Goal: Information Seeking & Learning: Learn about a topic

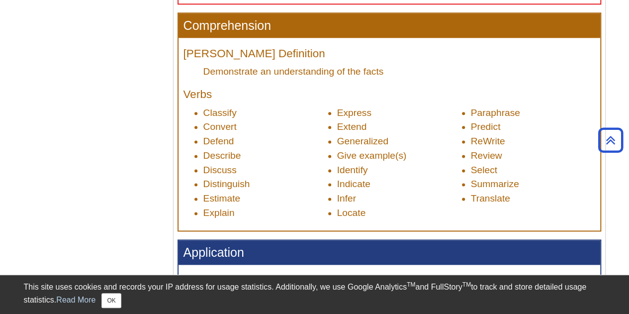
scroll to position [547, 0]
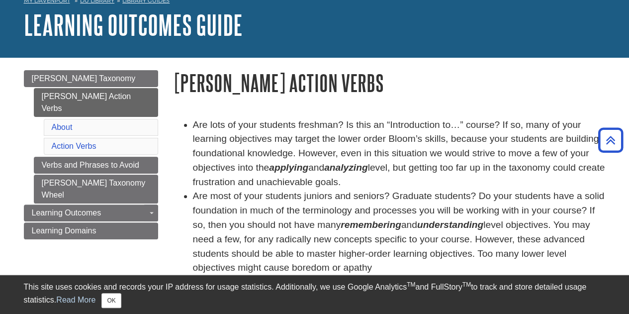
scroll to position [50, 0]
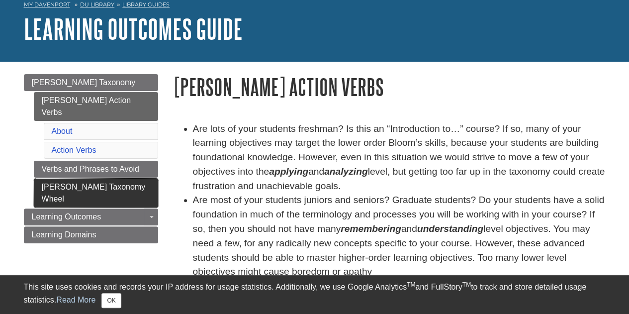
click at [89, 178] on link "[PERSON_NAME] Taxonomy Wheel" at bounding box center [96, 192] width 124 height 29
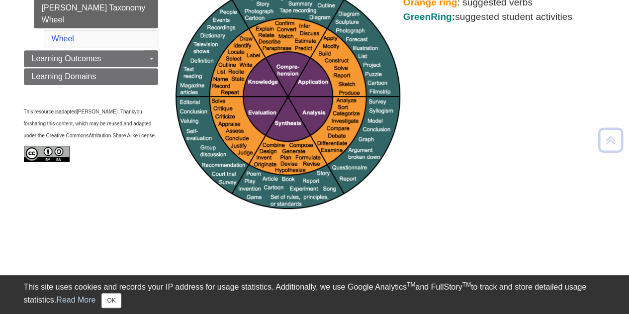
scroll to position [199, 0]
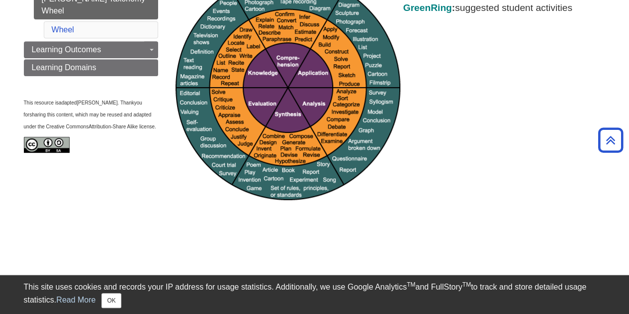
click at [282, 77] on img at bounding box center [287, 87] width 225 height 225
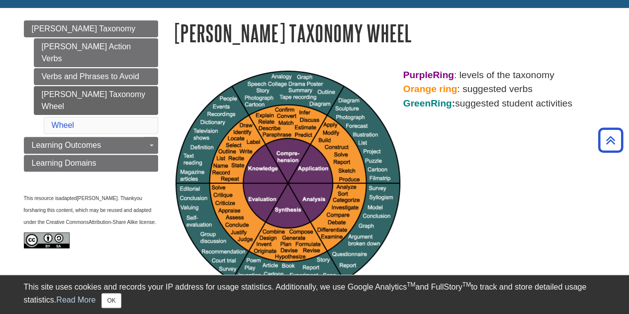
scroll to position [99, 0]
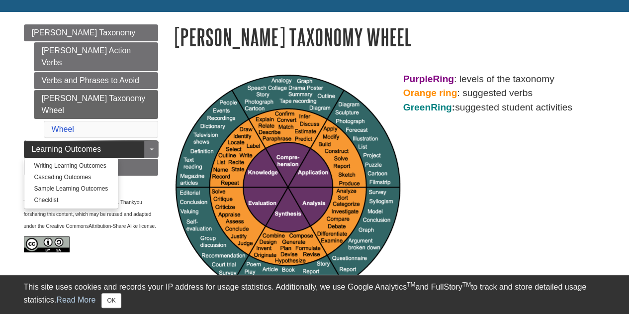
click at [64, 145] on span "Learning Outcomes" at bounding box center [67, 149] width 70 height 8
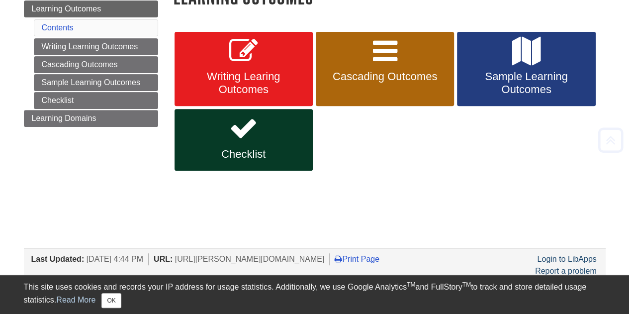
scroll to position [149, 0]
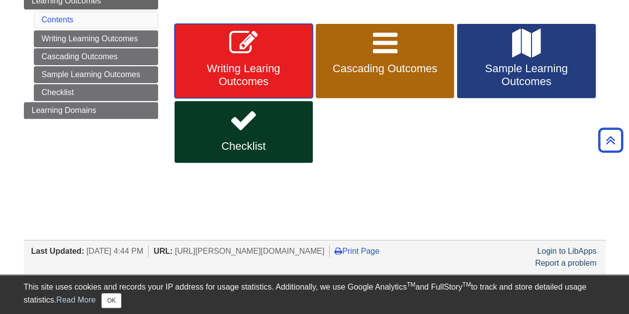
click at [234, 78] on span "Writing Learing Outcomes" at bounding box center [243, 75] width 123 height 26
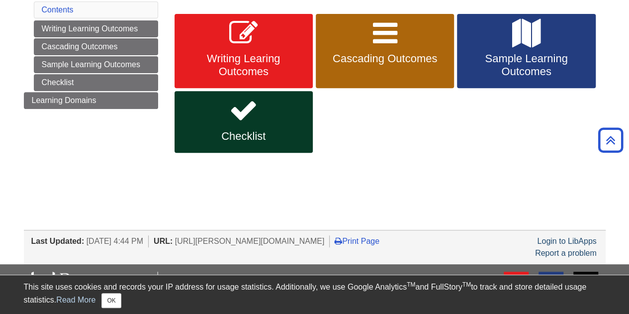
scroll to position [99, 0]
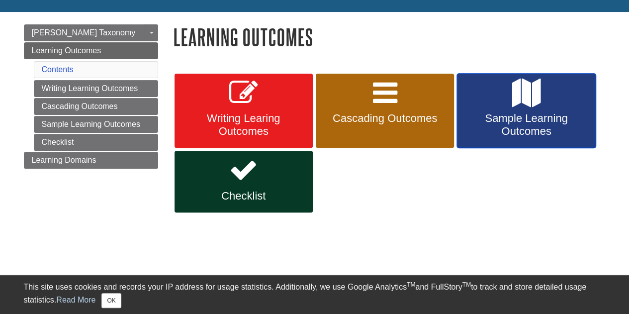
click at [504, 119] on span "Sample Learning Outcomes" at bounding box center [525, 125] width 123 height 26
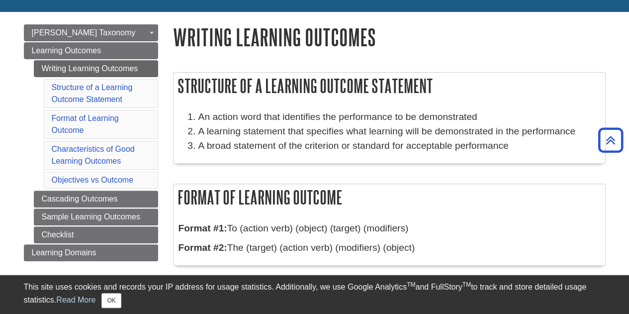
scroll to position [99, 0]
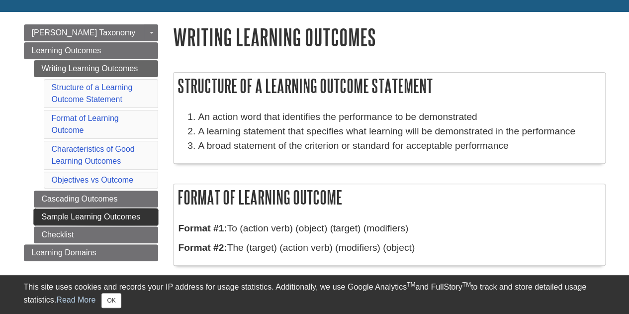
click at [76, 212] on link "Sample Learning Outcomes" at bounding box center [96, 216] width 124 height 17
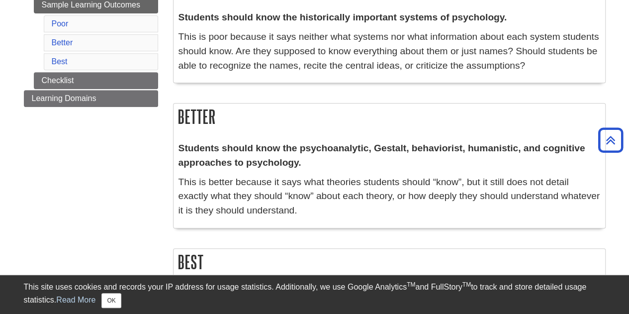
scroll to position [50, 0]
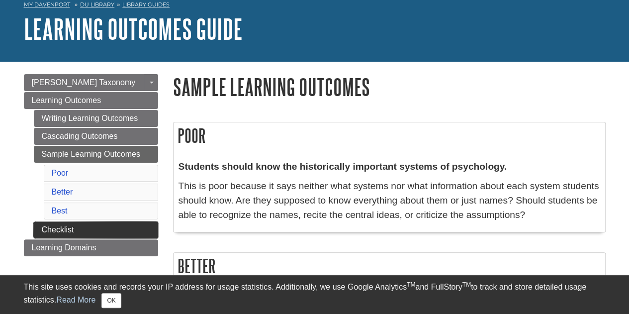
click at [49, 222] on link "Checklist" at bounding box center [96, 229] width 124 height 17
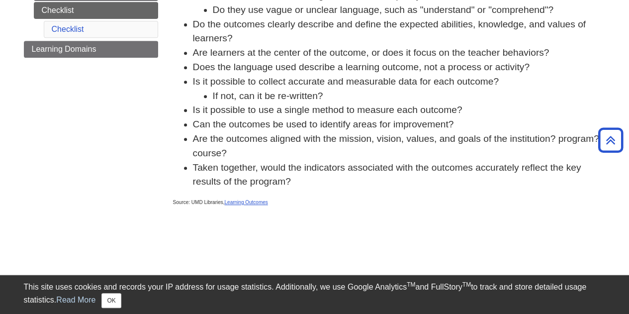
scroll to position [149, 0]
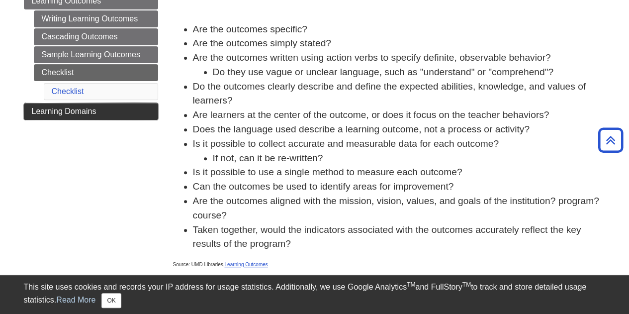
click at [68, 107] on span "Learning Domains" at bounding box center [64, 111] width 65 height 8
click at [84, 109] on span "Learning Domains" at bounding box center [64, 111] width 65 height 8
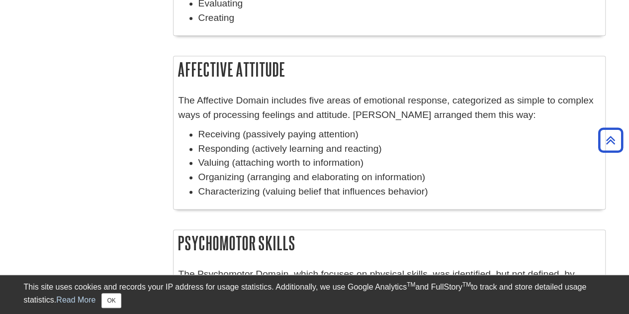
scroll to position [497, 0]
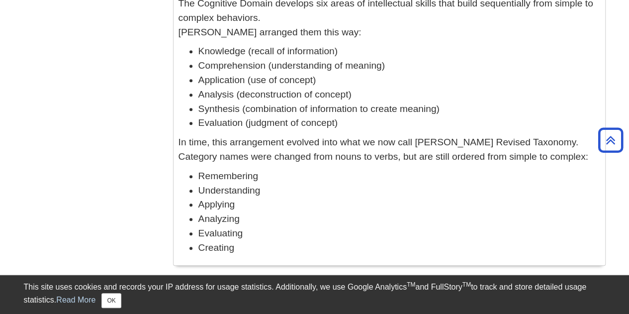
scroll to position [398, 0]
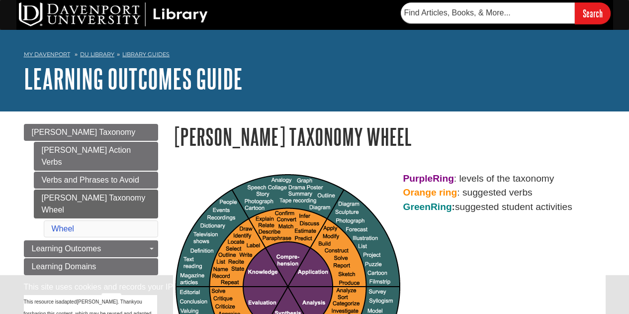
scroll to position [99, 0]
